Goal: Task Accomplishment & Management: Manage account settings

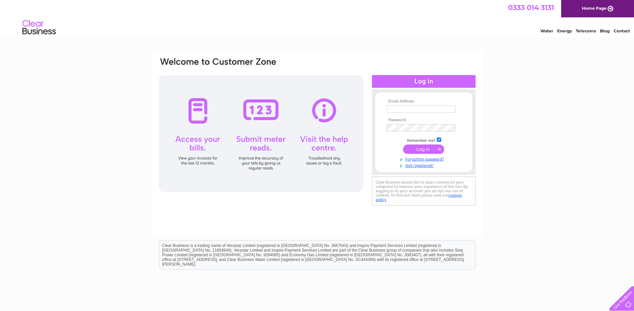
type input "[EMAIL_ADDRESS][DOMAIN_NAME]"
click at [426, 146] on input "submit" at bounding box center [423, 149] width 41 height 9
click at [432, 148] on input "submit" at bounding box center [423, 149] width 41 height 9
type input "[EMAIL_ADDRESS][DOMAIN_NAME]"
click at [425, 150] on input "submit" at bounding box center [423, 149] width 41 height 9
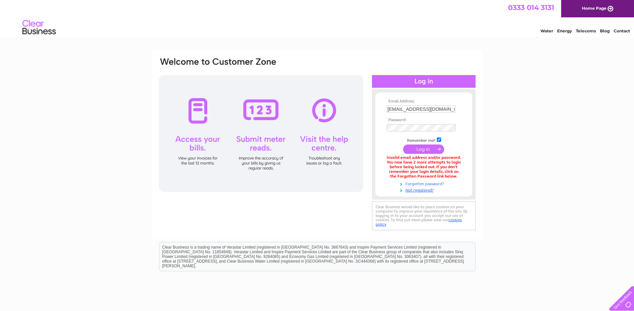
click at [420, 182] on link "Forgotten password?" at bounding box center [424, 183] width 76 height 6
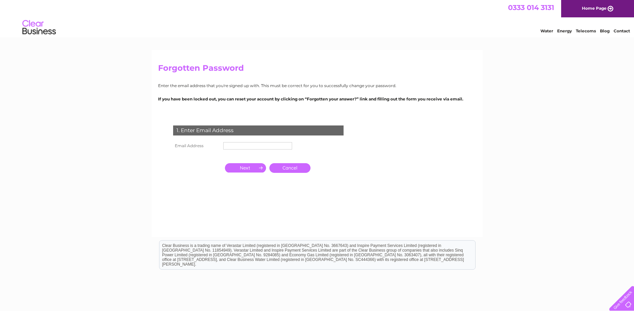
click at [239, 148] on input "text" at bounding box center [257, 145] width 69 height 7
type input "office@radixgroup.co.uk"
click at [242, 169] on input "button" at bounding box center [245, 168] width 41 height 9
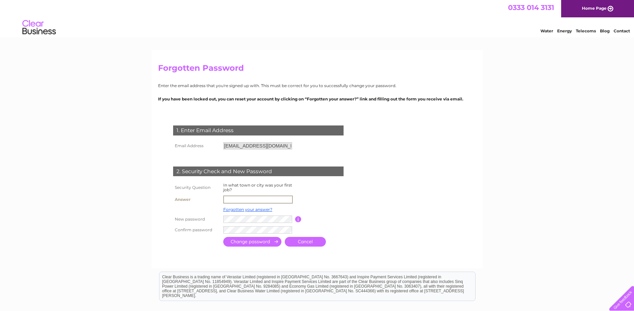
click at [245, 200] on input "text" at bounding box center [257, 200] width 69 height 8
click at [227, 200] on input "dundee" at bounding box center [257, 199] width 69 height 7
type input "Dundee"
click at [231, 244] on input "submit" at bounding box center [252, 242] width 58 height 10
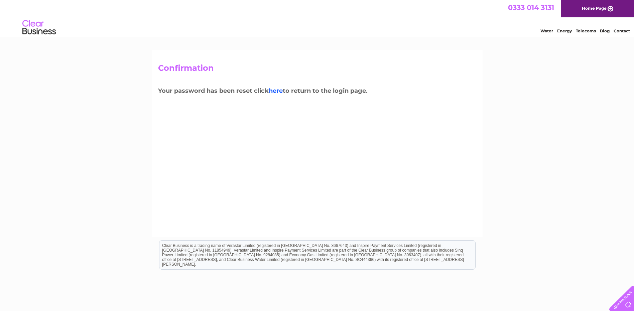
click at [276, 91] on link "here" at bounding box center [276, 90] width 14 height 7
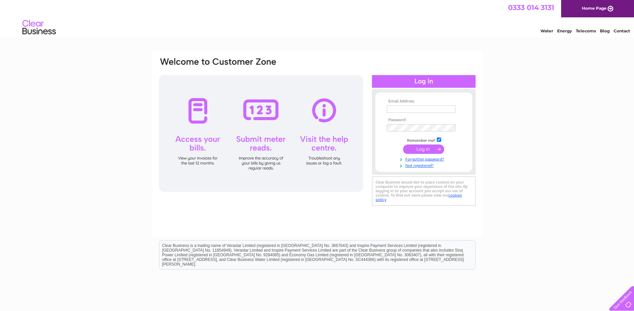
type input "[EMAIL_ADDRESS][DOMAIN_NAME]"
click at [427, 147] on input "submit" at bounding box center [423, 149] width 41 height 9
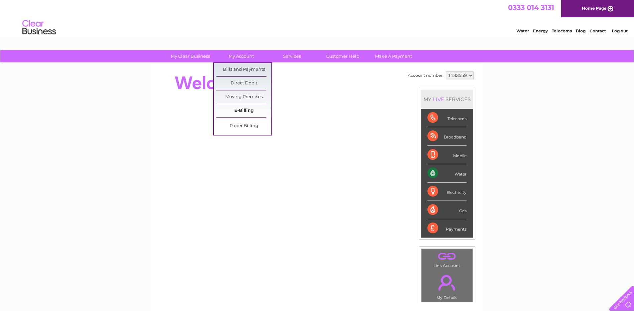
click at [239, 109] on link "E-Billing" at bounding box center [243, 110] width 55 height 13
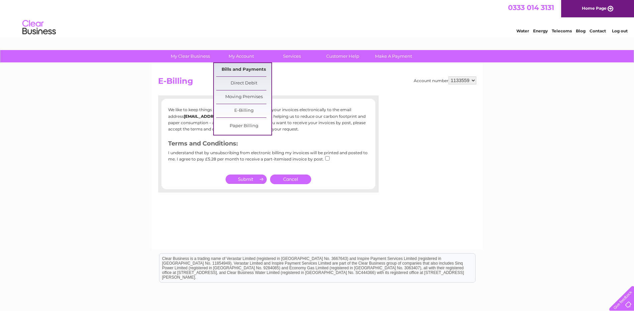
click at [240, 69] on link "Bills and Payments" at bounding box center [243, 69] width 55 height 13
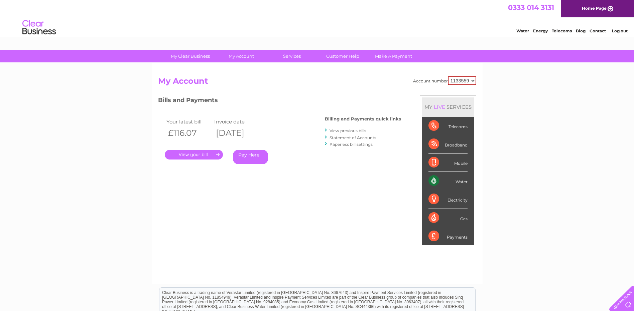
click at [192, 156] on link "." at bounding box center [194, 155] width 58 height 10
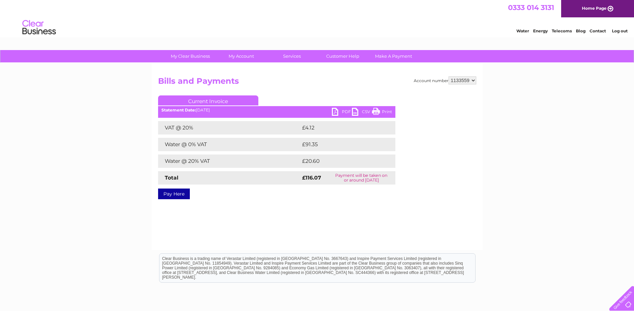
click at [344, 113] on link "PDF" at bounding box center [342, 113] width 20 height 10
